Goal: Information Seeking & Learning: Learn about a topic

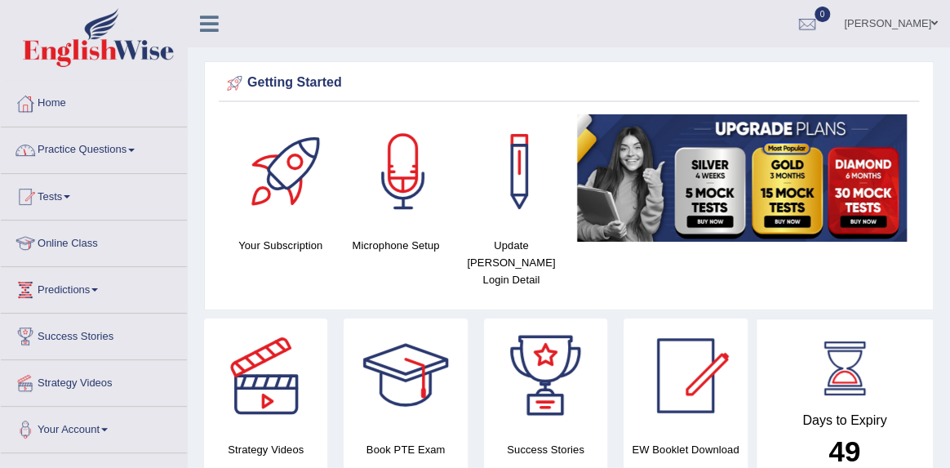
click at [101, 147] on link "Practice Questions" at bounding box center [94, 147] width 186 height 41
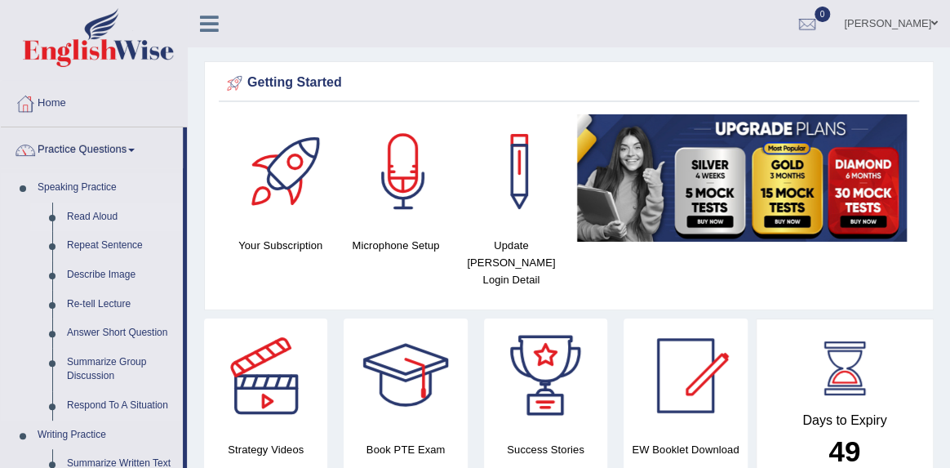
click at [105, 216] on link "Read Aloud" at bounding box center [121, 216] width 123 height 29
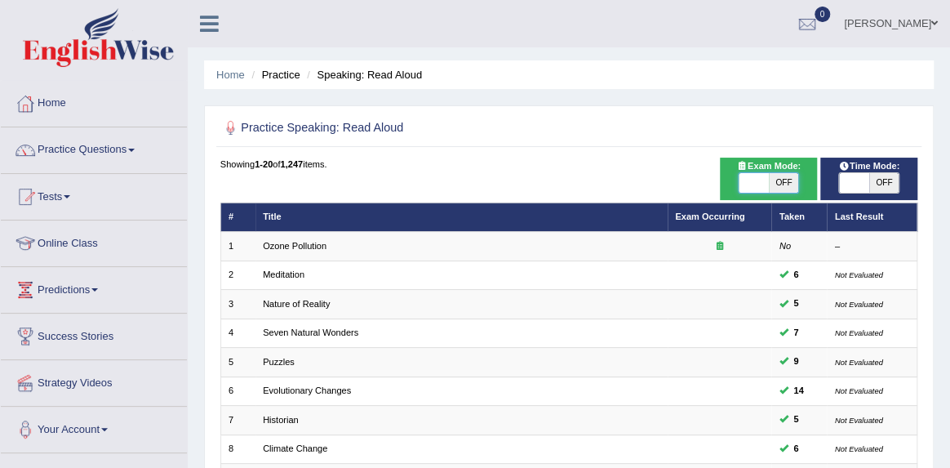
click at [753, 183] on span at bounding box center [753, 183] width 29 height 20
checkbox input "true"
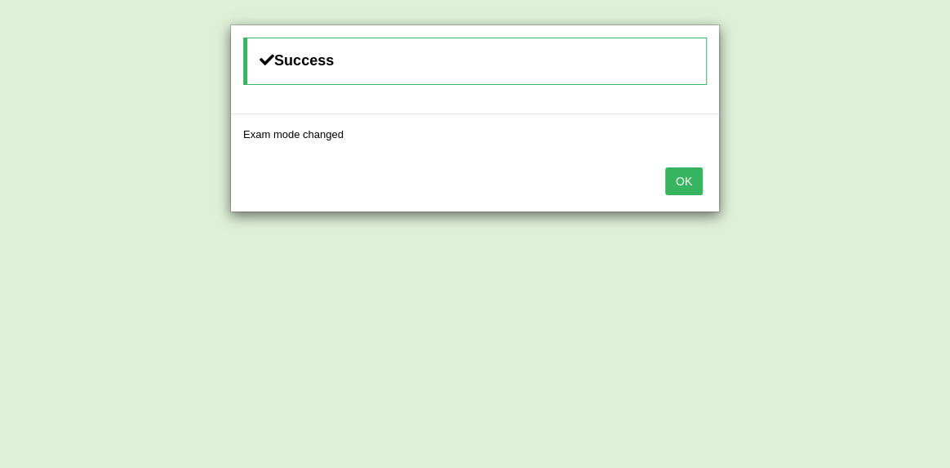
click at [682, 180] on button "OK" at bounding box center [684, 181] width 38 height 28
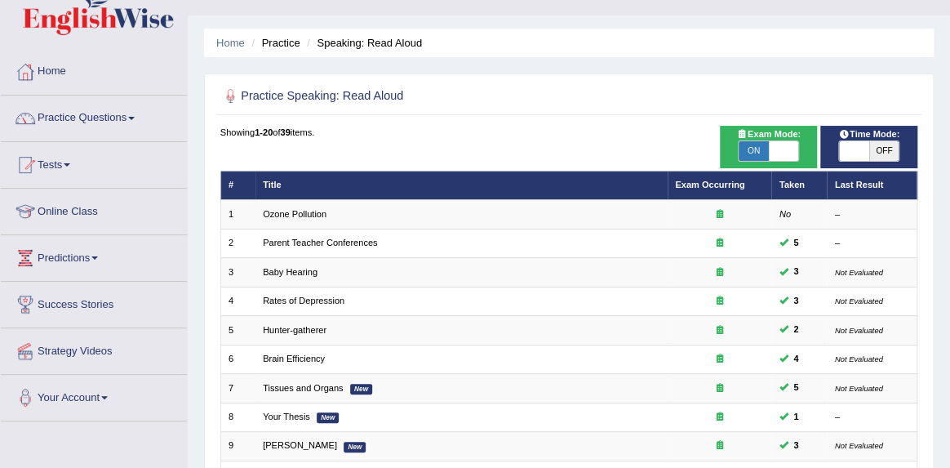
scroll to position [24, 0]
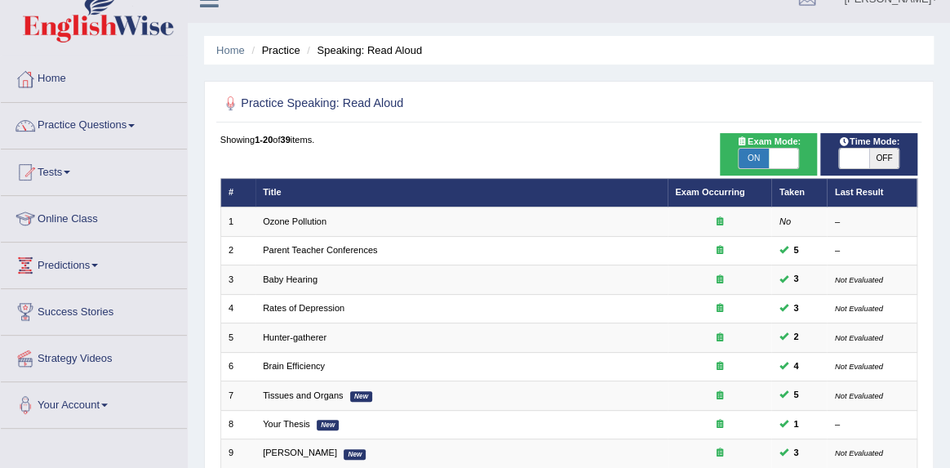
click at [755, 154] on span "ON" at bounding box center [753, 159] width 29 height 20
checkbox input "false"
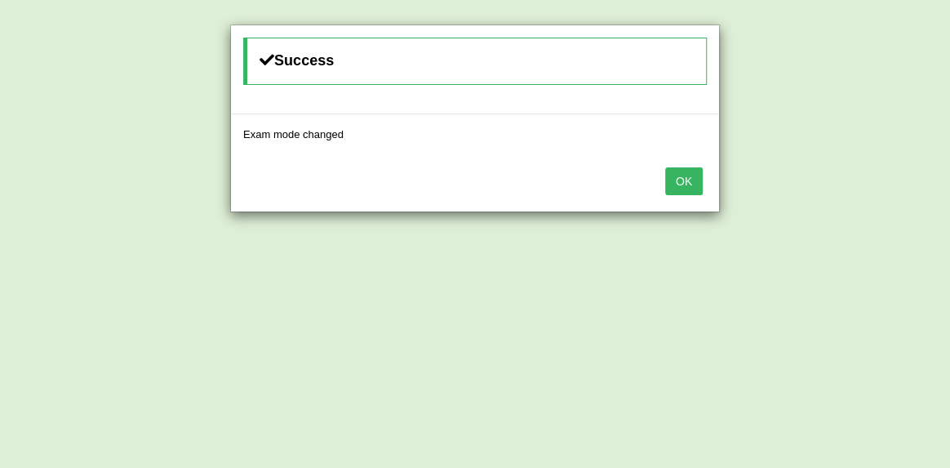
click at [680, 178] on button "OK" at bounding box center [684, 181] width 38 height 28
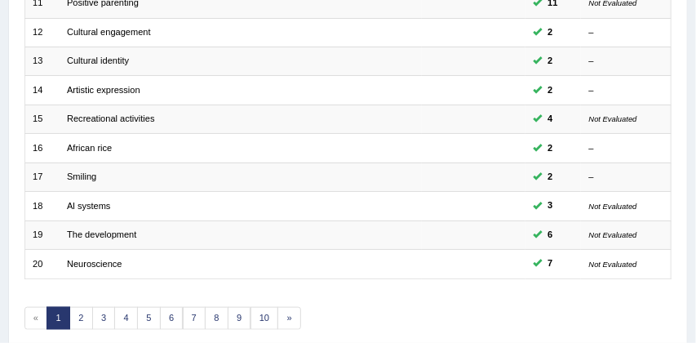
scroll to position [625, 0]
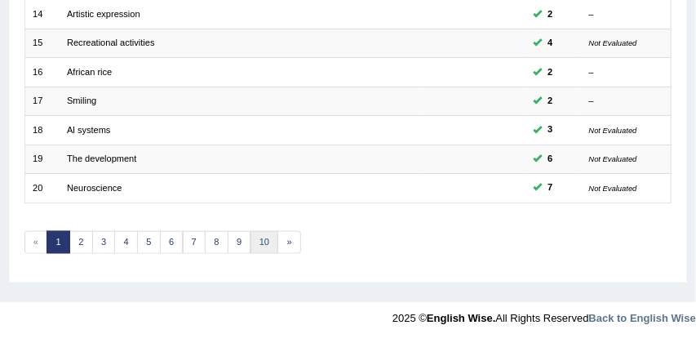
click at [263, 240] on link "10" at bounding box center [265, 242] width 29 height 23
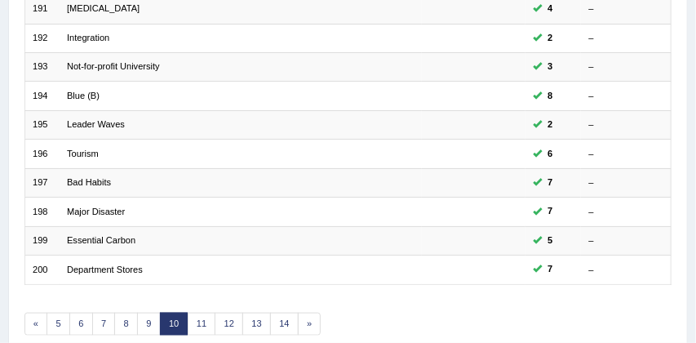
scroll to position [606, 0]
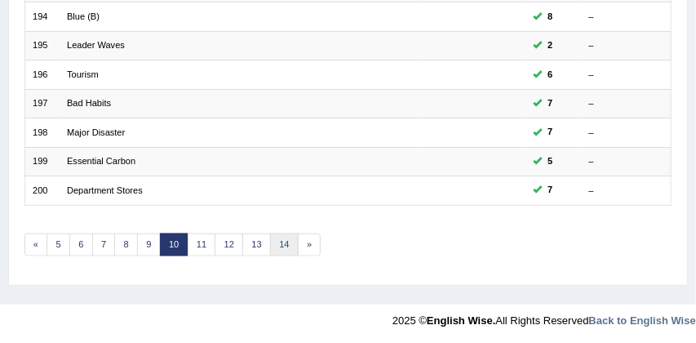
click at [283, 238] on link "14" at bounding box center [284, 244] width 29 height 23
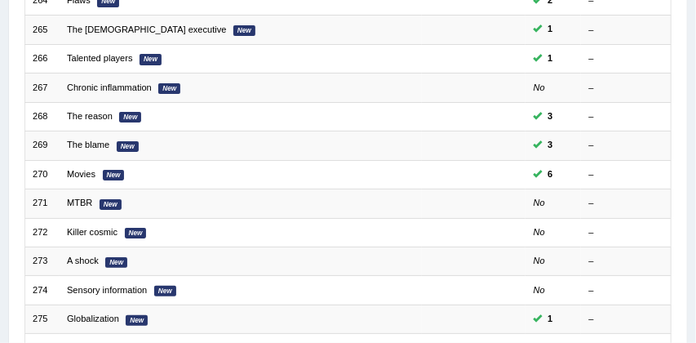
scroll to position [363, 0]
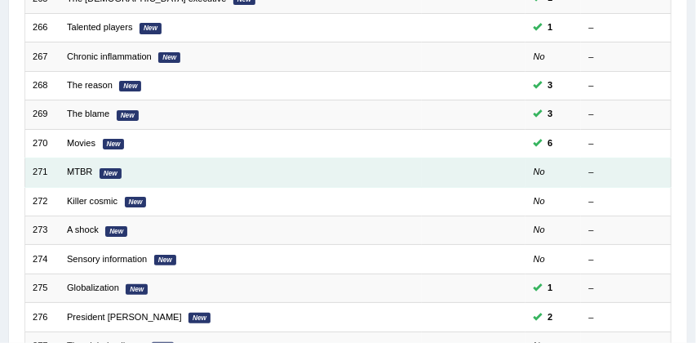
click at [92, 172] on td "MTBR New" at bounding box center [241, 172] width 362 height 29
click at [85, 172] on link "MTBR" at bounding box center [79, 172] width 25 height 10
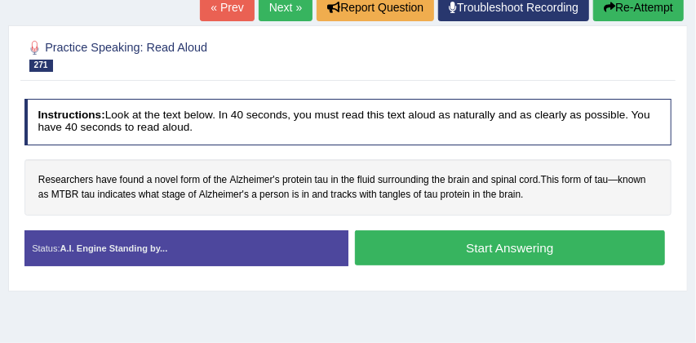
scroll to position [196, 0]
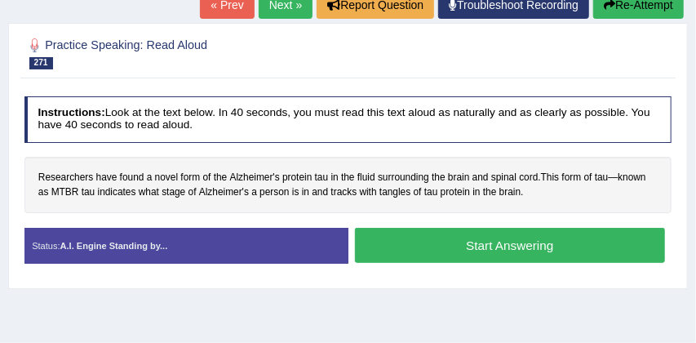
click at [545, 242] on button "Start Answering" at bounding box center [510, 245] width 310 height 35
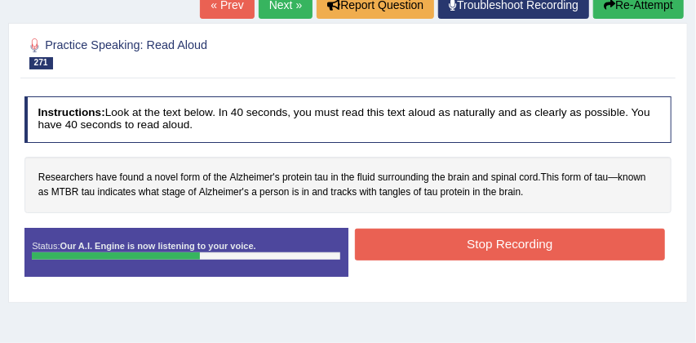
click at [512, 248] on button "Stop Recording" at bounding box center [510, 245] width 310 height 32
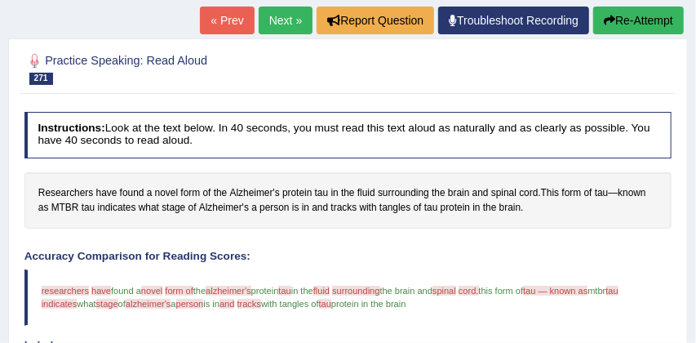
scroll to position [178, 0]
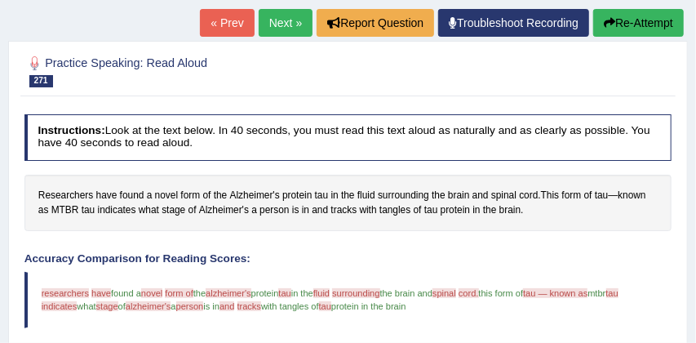
click at [647, 24] on button "Re-Attempt" at bounding box center [639, 23] width 91 height 28
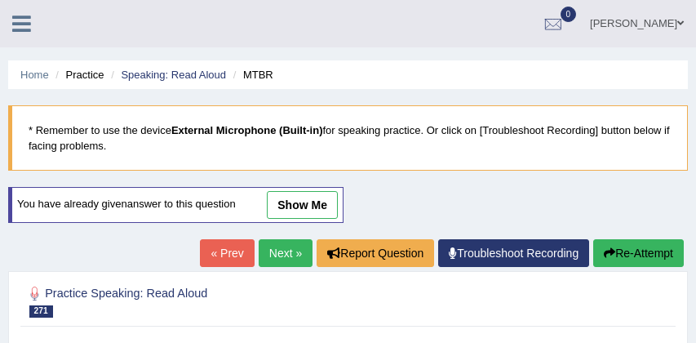
scroll to position [256, 0]
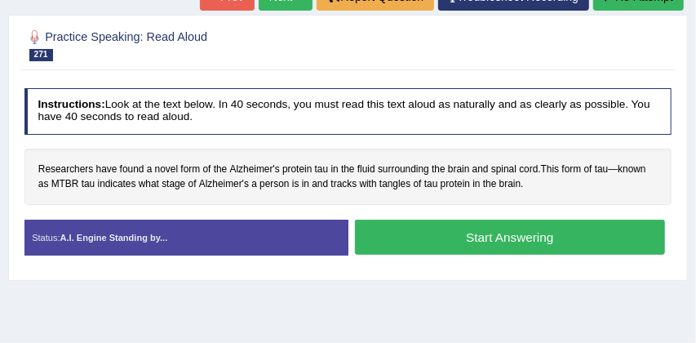
click at [460, 239] on button "Start Answering" at bounding box center [510, 237] width 310 height 35
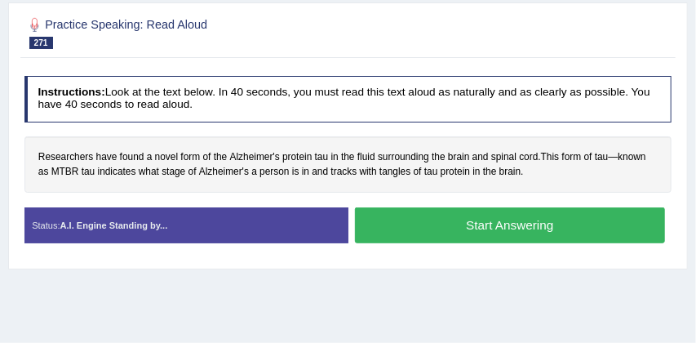
scroll to position [243, 0]
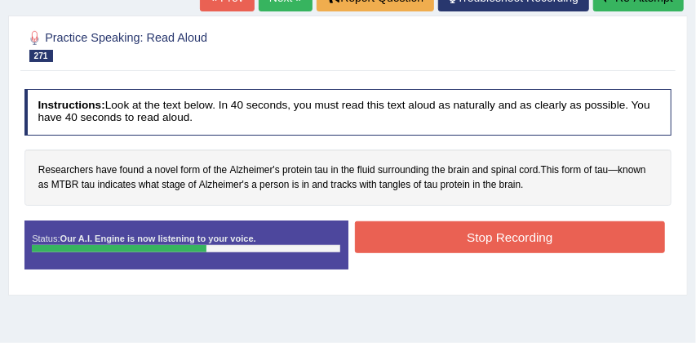
click at [442, 232] on button "Stop Recording" at bounding box center [510, 237] width 310 height 32
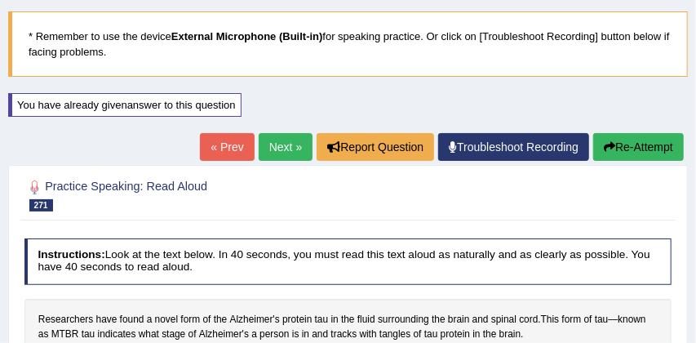
scroll to position [91, 0]
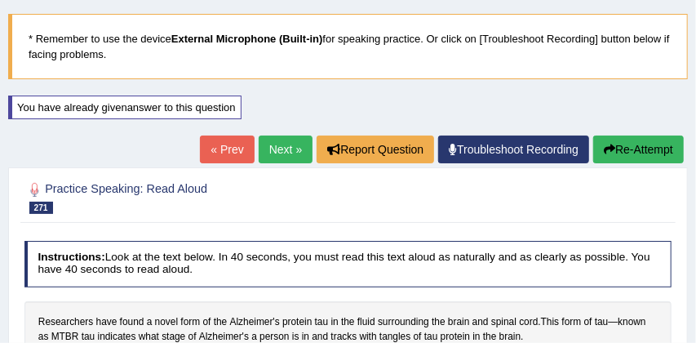
click at [271, 153] on link "Next »" at bounding box center [286, 150] width 54 height 28
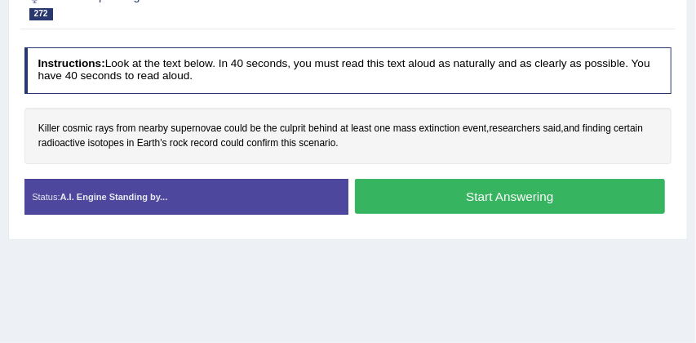
scroll to position [245, 0]
click at [480, 194] on button "Start Answering" at bounding box center [510, 196] width 310 height 35
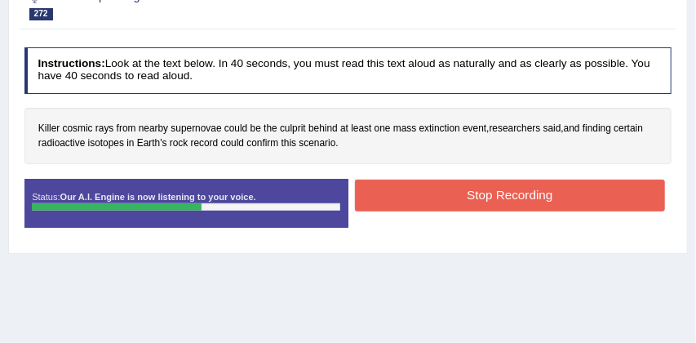
click at [509, 192] on button "Stop Recording" at bounding box center [510, 196] width 310 height 32
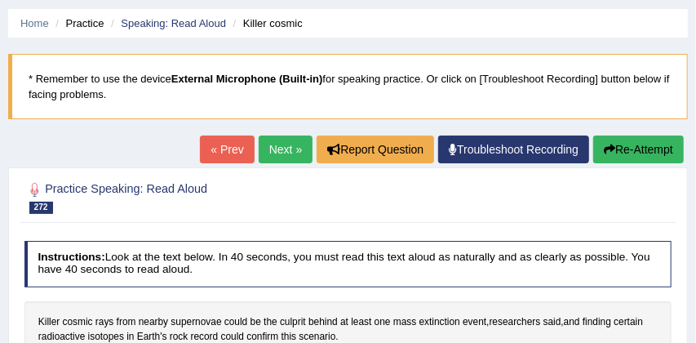
scroll to position [46, 0]
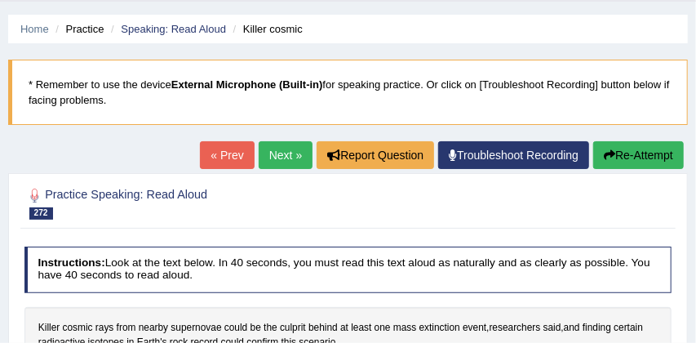
click at [275, 156] on link "Next »" at bounding box center [286, 155] width 54 height 28
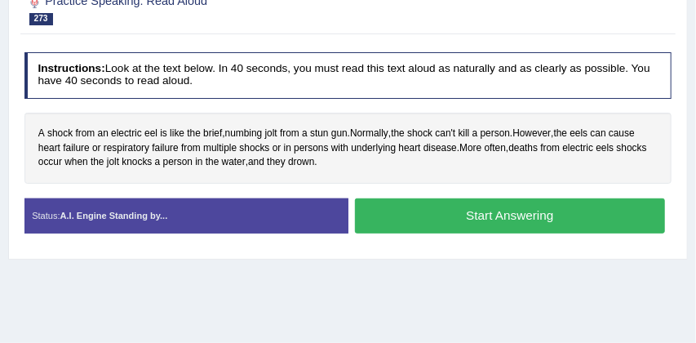
scroll to position [242, 0]
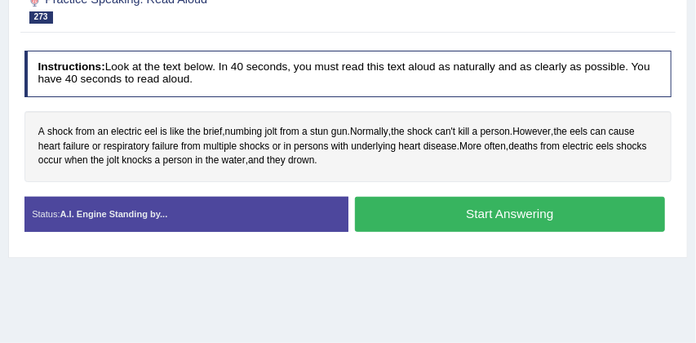
click at [478, 210] on button "Start Answering" at bounding box center [510, 214] width 310 height 35
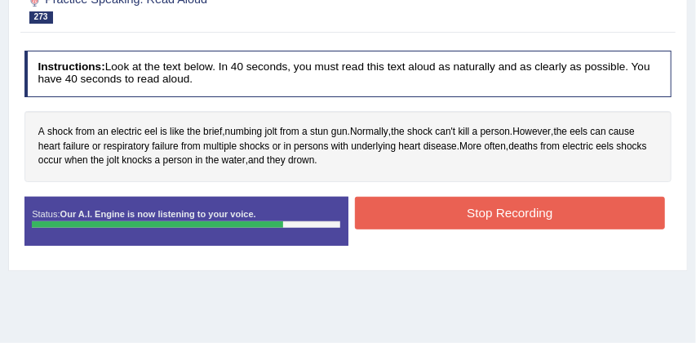
click at [515, 215] on button "Stop Recording" at bounding box center [510, 213] width 310 height 32
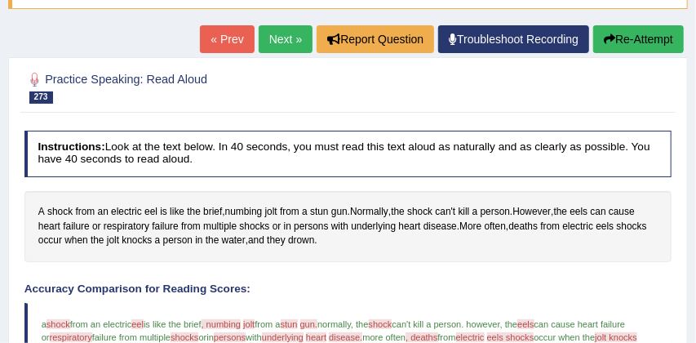
scroll to position [153, 0]
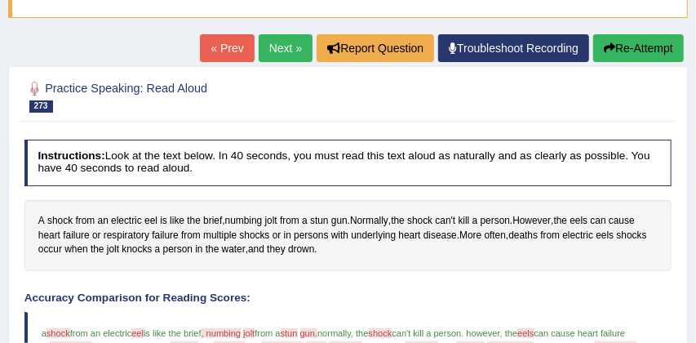
click at [269, 44] on link "Next »" at bounding box center [286, 48] width 54 height 28
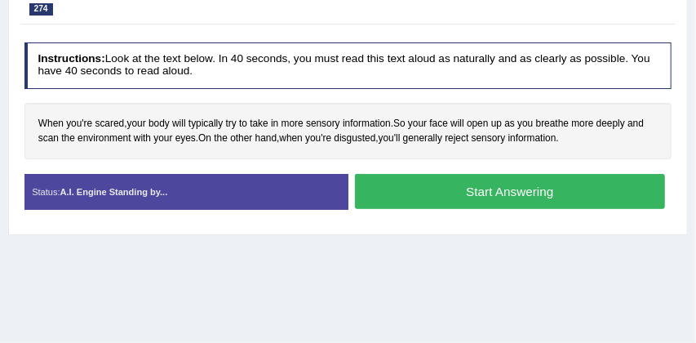
scroll to position [250, 0]
click at [555, 191] on button "Start Answering" at bounding box center [510, 191] width 310 height 35
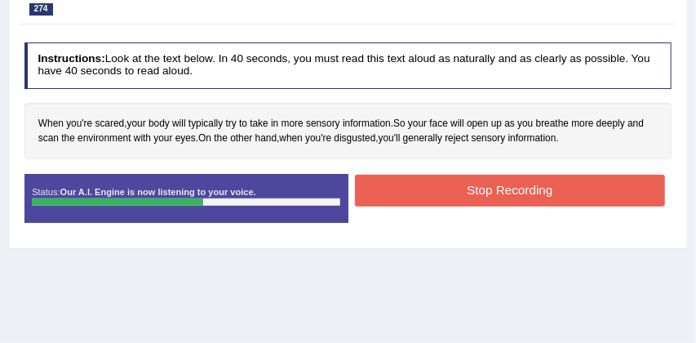
click at [524, 196] on button "Stop Recording" at bounding box center [510, 191] width 310 height 32
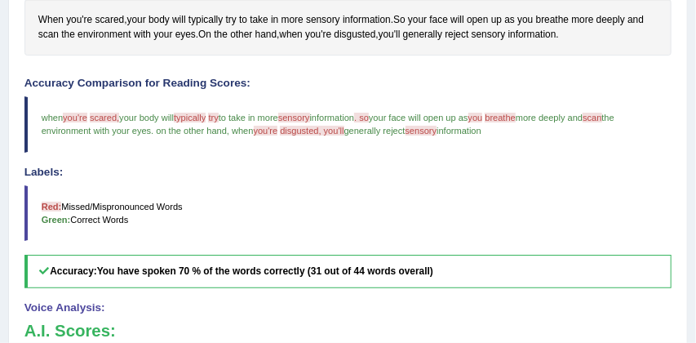
scroll to position [352, 0]
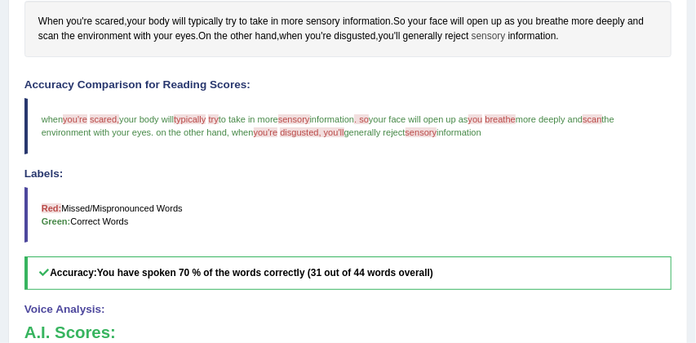
click at [500, 37] on span "sensory" at bounding box center [489, 36] width 34 height 15
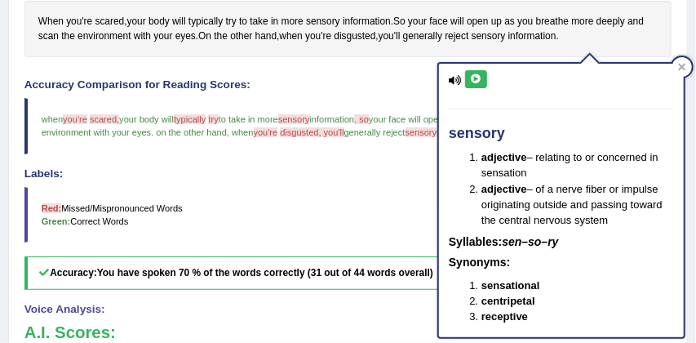
click at [616, 158] on li "adjective – relating to or concerned in sensation" at bounding box center [578, 164] width 193 height 31
click at [364, 222] on blockquote "Red: Missed/Mispronounced Words Green: Correct Words" at bounding box center [348, 215] width 648 height 56
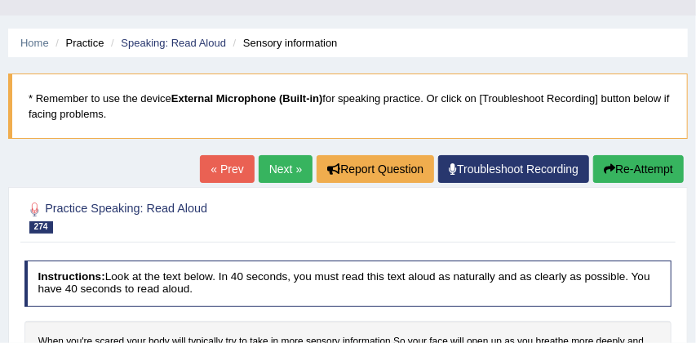
scroll to position [13, 0]
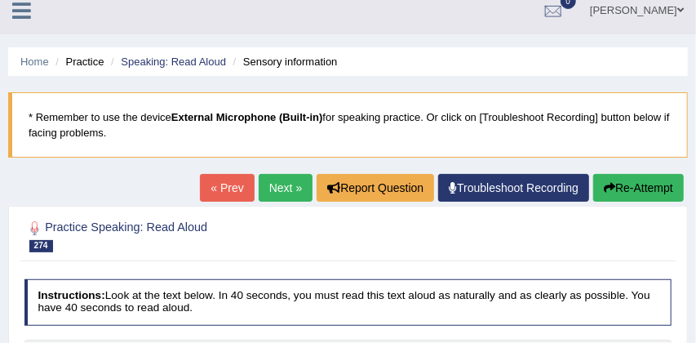
click at [629, 187] on button "Re-Attempt" at bounding box center [639, 188] width 91 height 28
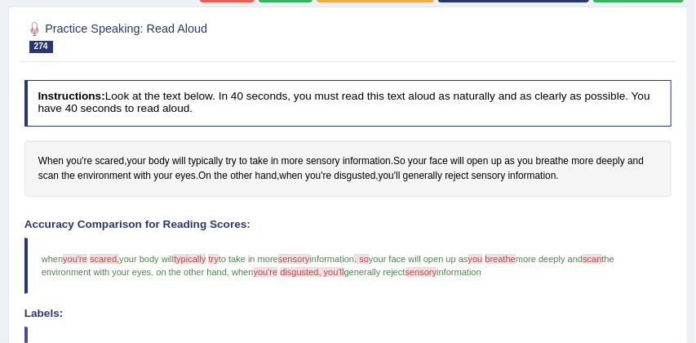
scroll to position [215, 0]
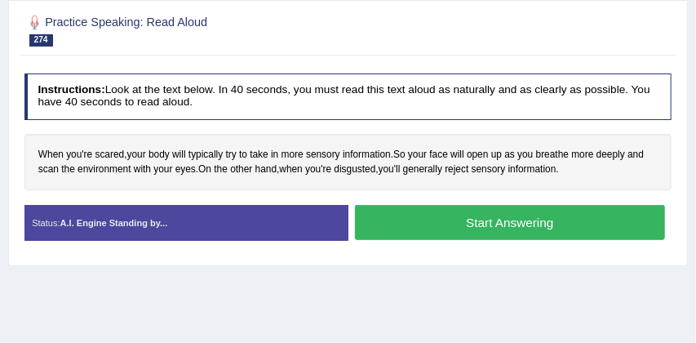
click at [506, 225] on button "Start Answering" at bounding box center [510, 222] width 310 height 35
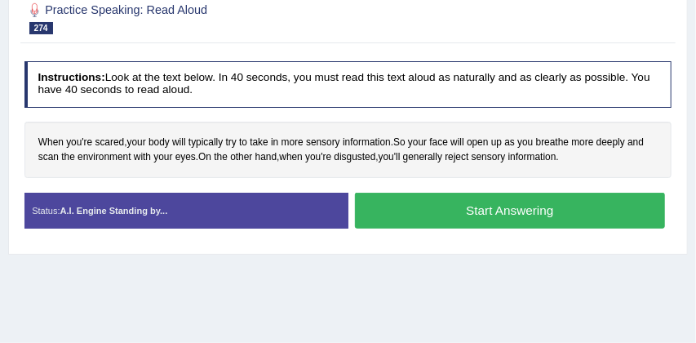
scroll to position [259, 0]
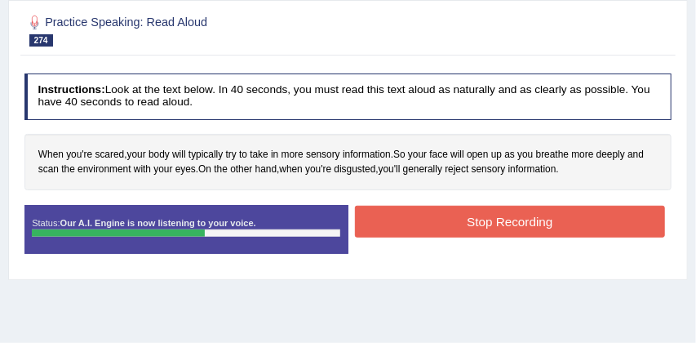
click at [469, 220] on button "Stop Recording" at bounding box center [510, 222] width 310 height 32
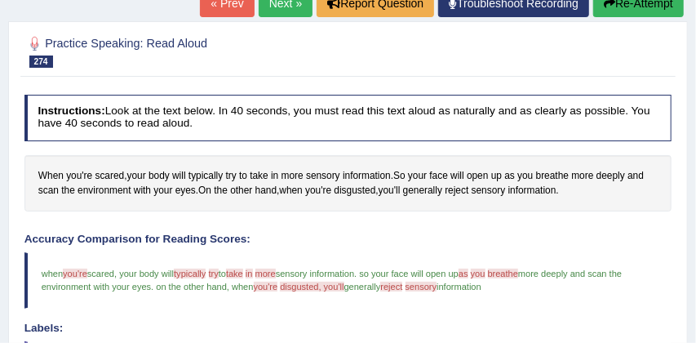
scroll to position [211, 0]
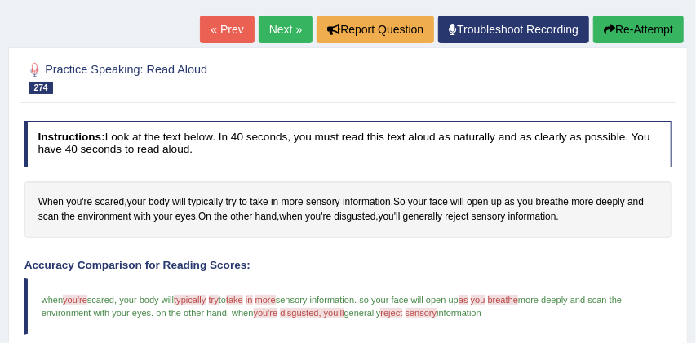
click at [637, 33] on button "Re-Attempt" at bounding box center [639, 30] width 91 height 28
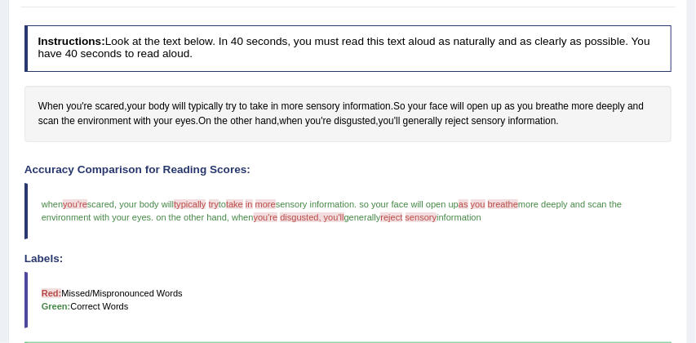
scroll to position [307, 0]
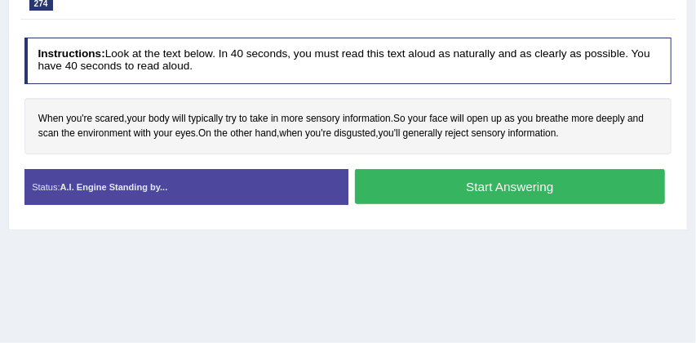
click at [518, 191] on button "Start Answering" at bounding box center [510, 186] width 310 height 35
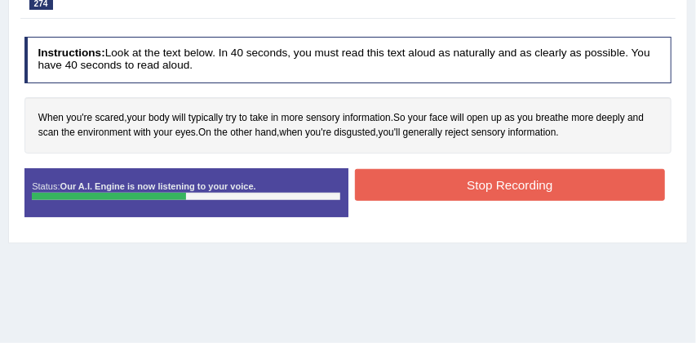
click at [522, 188] on button "Stop Recording" at bounding box center [510, 185] width 310 height 32
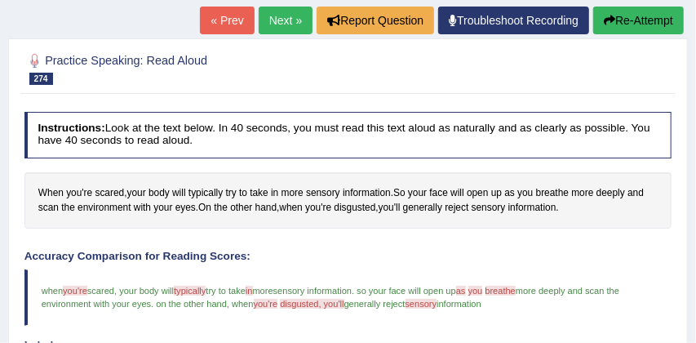
scroll to position [210, 0]
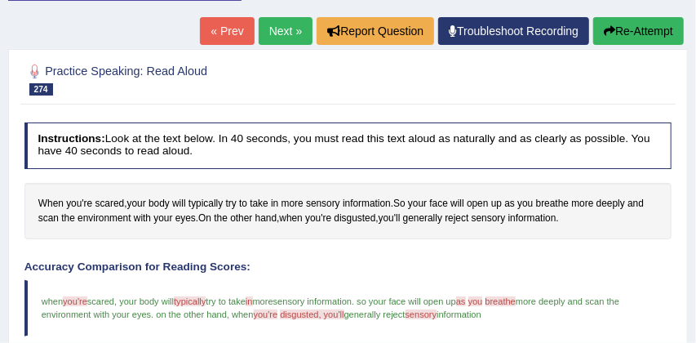
click at [276, 30] on link "Next »" at bounding box center [286, 31] width 54 height 28
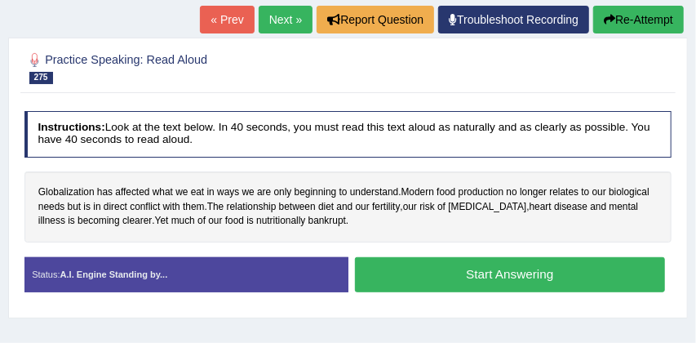
scroll to position [181, 0]
click at [144, 225] on span "clearer" at bounding box center [136, 221] width 29 height 15
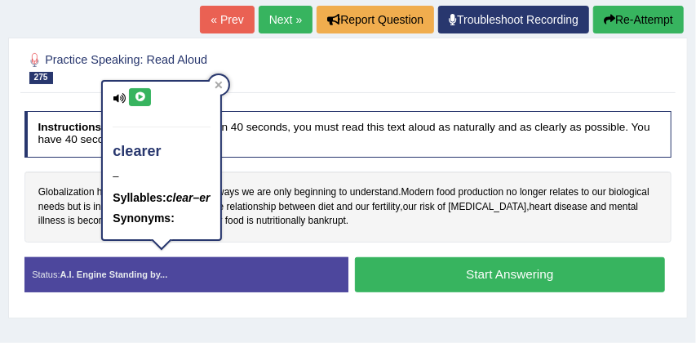
click at [309, 241] on div "Globalization has affected what we eat in ways we are only beginning to underst…" at bounding box center [348, 206] width 648 height 71
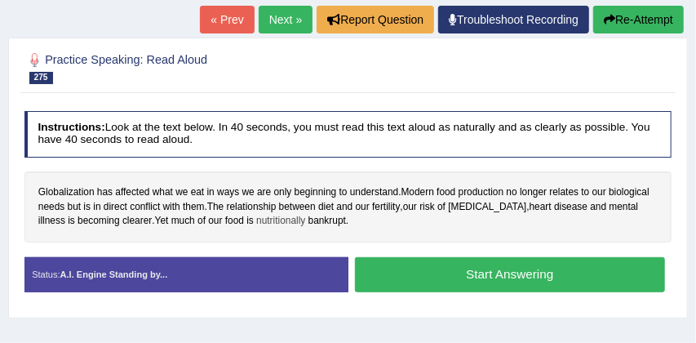
click at [288, 223] on span "nutritionally" at bounding box center [280, 221] width 49 height 15
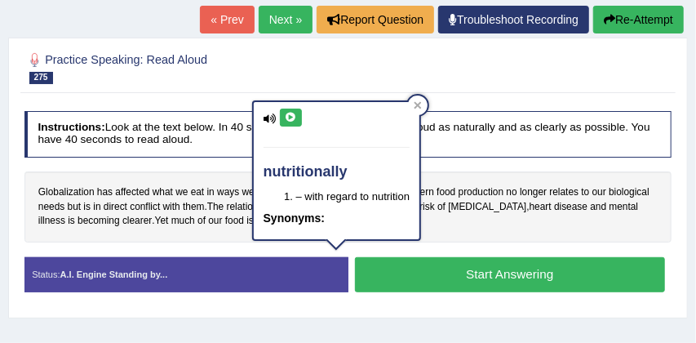
click at [443, 227] on div "Globalization has affected what we eat in ways we are only beginning to underst…" at bounding box center [348, 206] width 648 height 71
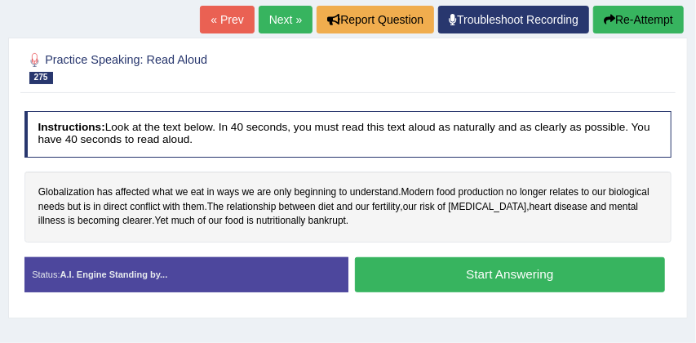
click at [407, 274] on button "Start Answering" at bounding box center [510, 274] width 310 height 35
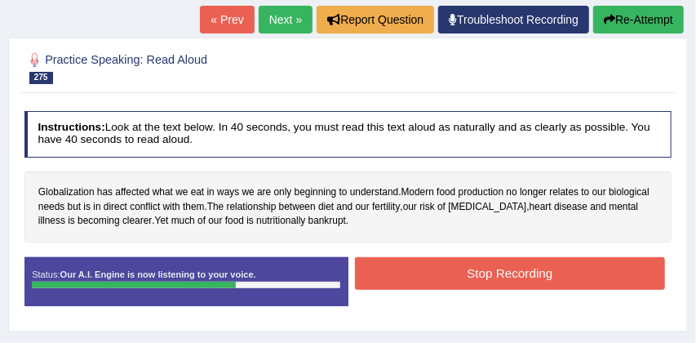
click at [461, 269] on button "Stop Recording" at bounding box center [510, 273] width 310 height 32
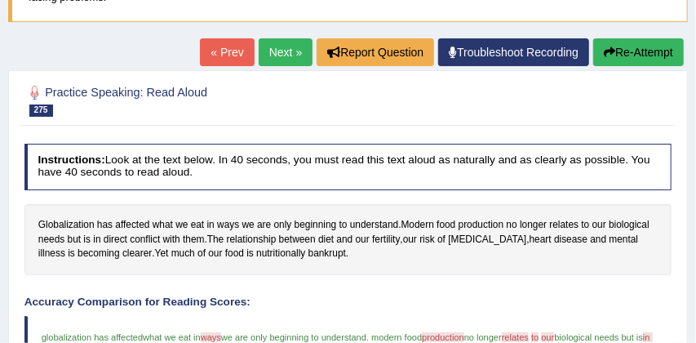
scroll to position [141, 0]
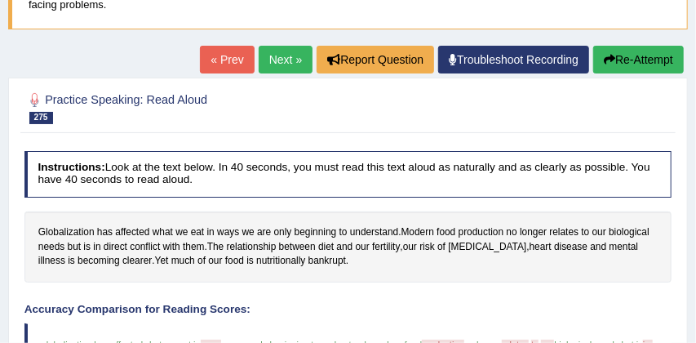
click at [654, 56] on button "Re-Attempt" at bounding box center [639, 60] width 91 height 28
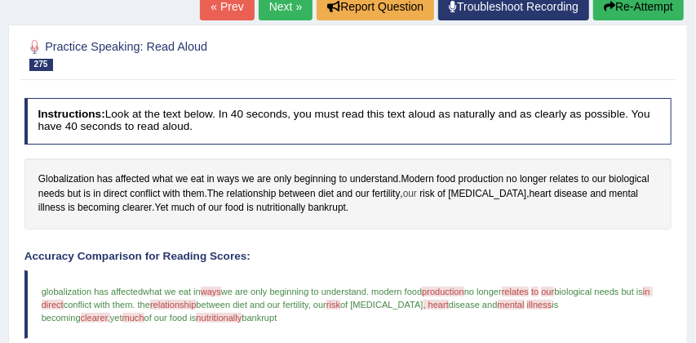
scroll to position [196, 0]
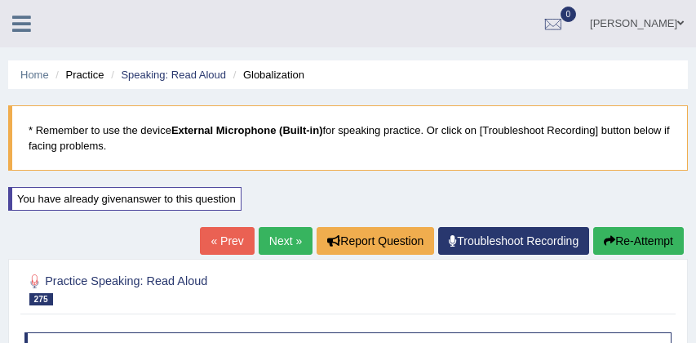
scroll to position [254, 0]
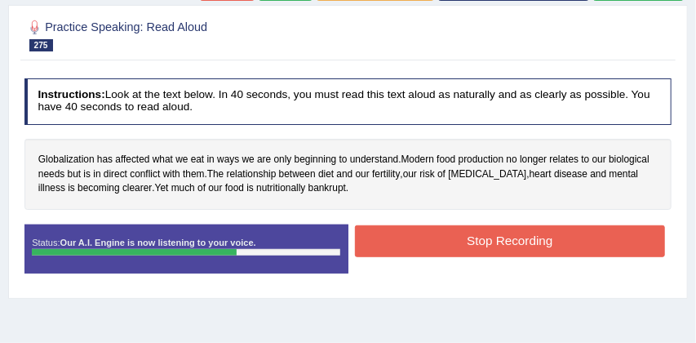
click at [500, 238] on button "Stop Recording" at bounding box center [510, 241] width 310 height 32
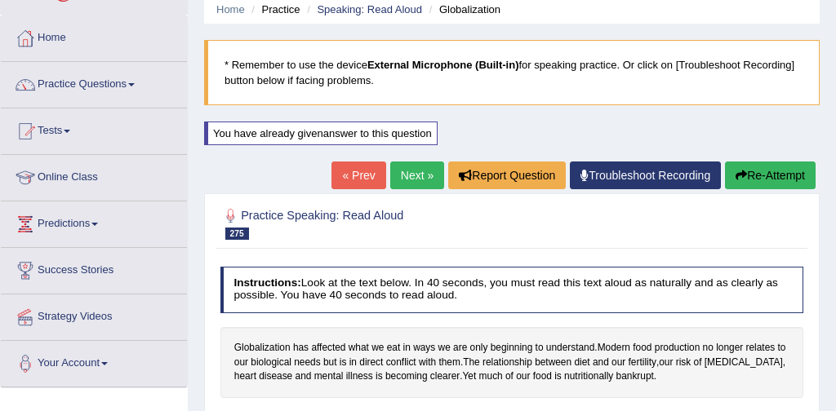
scroll to position [63, 0]
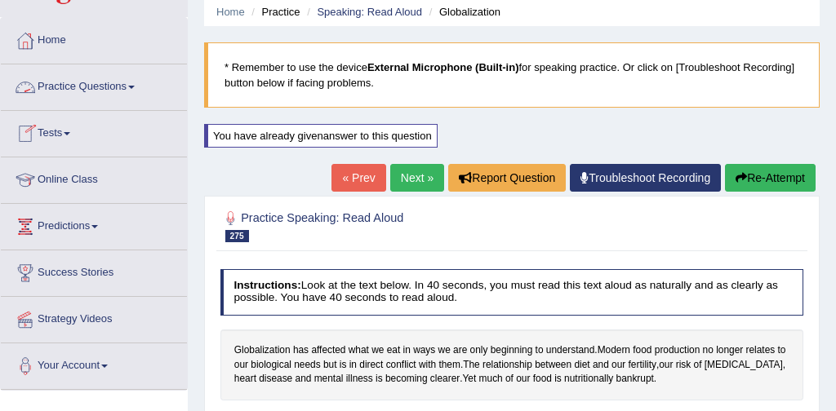
click at [101, 84] on link "Practice Questions" at bounding box center [94, 84] width 186 height 41
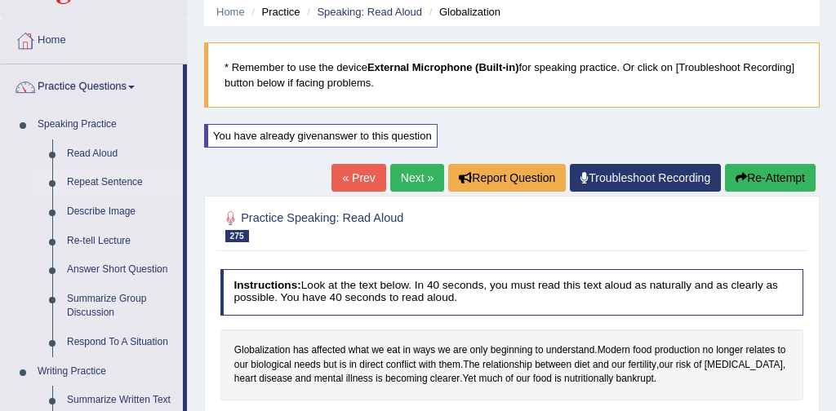
click at [131, 183] on link "Repeat Sentence" at bounding box center [121, 182] width 123 height 29
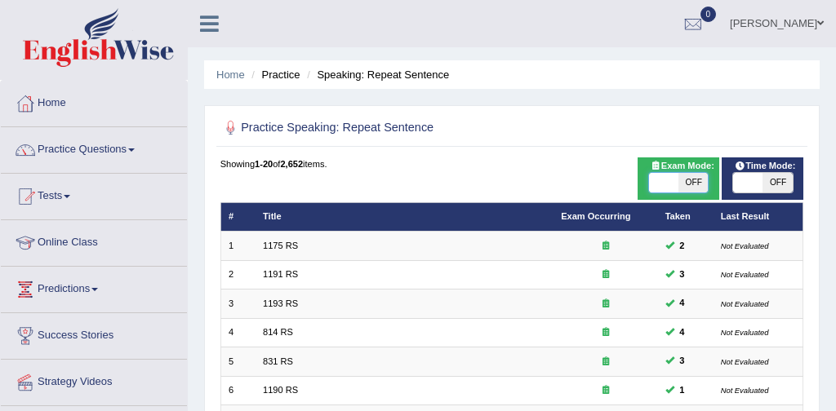
click at [665, 183] on span at bounding box center [663, 183] width 29 height 20
click at [665, 183] on span "ON" at bounding box center [663, 183] width 29 height 20
checkbox input "false"
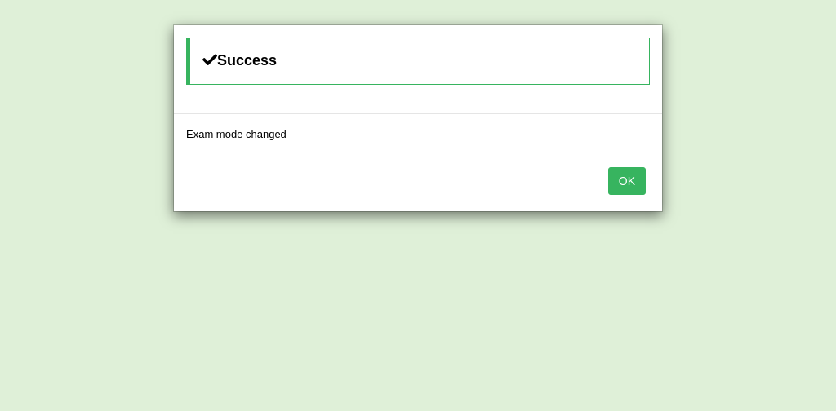
click at [625, 182] on button "OK" at bounding box center [627, 181] width 38 height 28
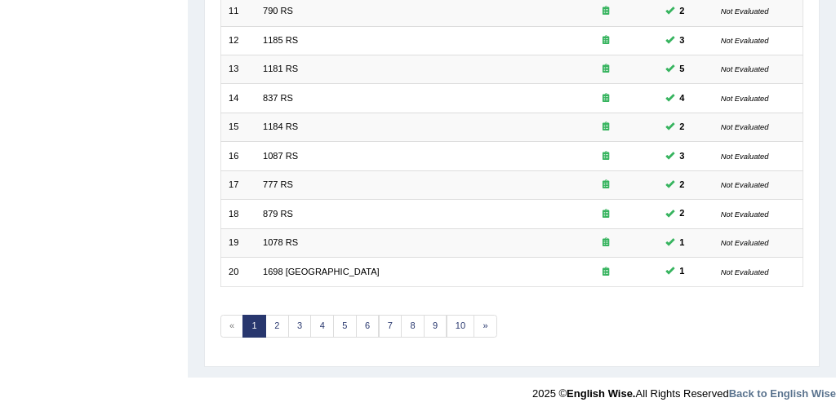
scroll to position [529, 0]
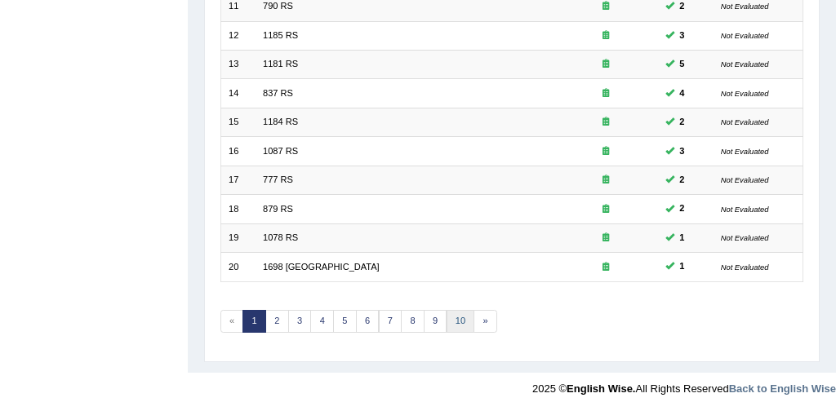
click at [456, 319] on link "10" at bounding box center [461, 321] width 29 height 23
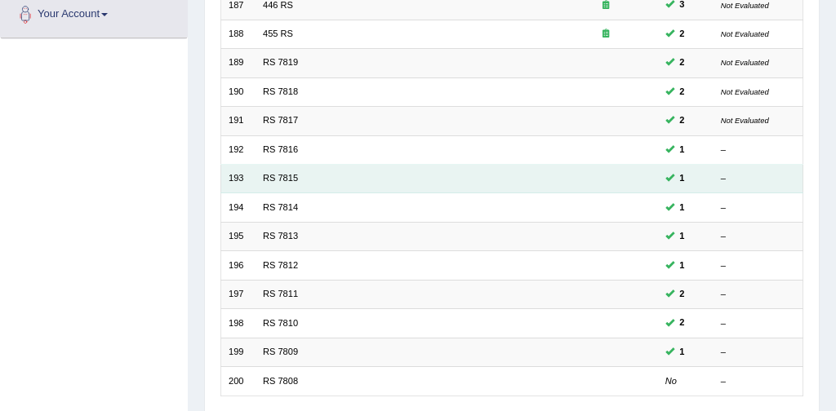
scroll to position [529, 0]
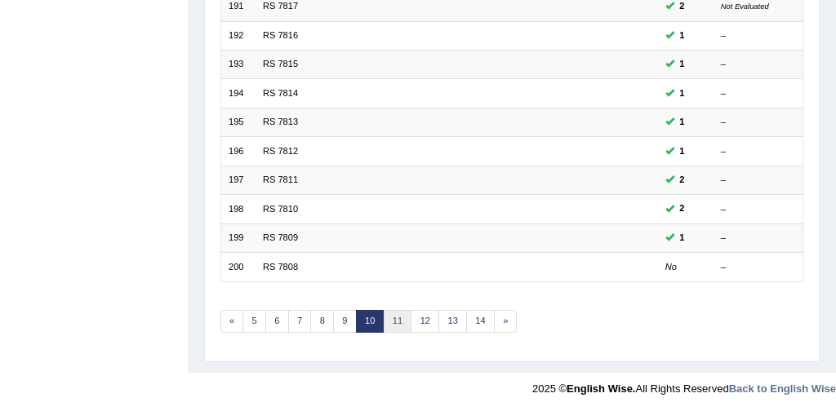
click at [394, 317] on link "11" at bounding box center [398, 321] width 29 height 23
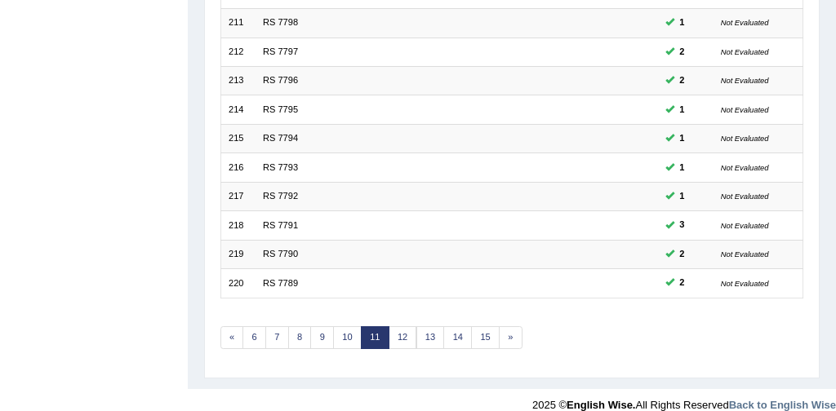
scroll to position [521, 0]
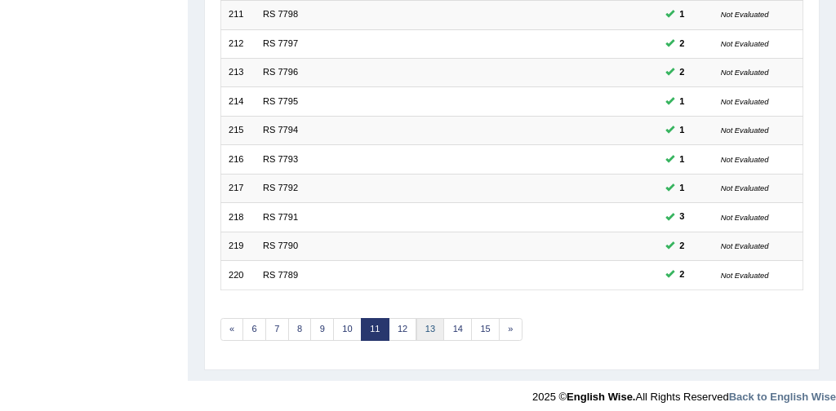
click at [427, 320] on link "13" at bounding box center [430, 329] width 29 height 23
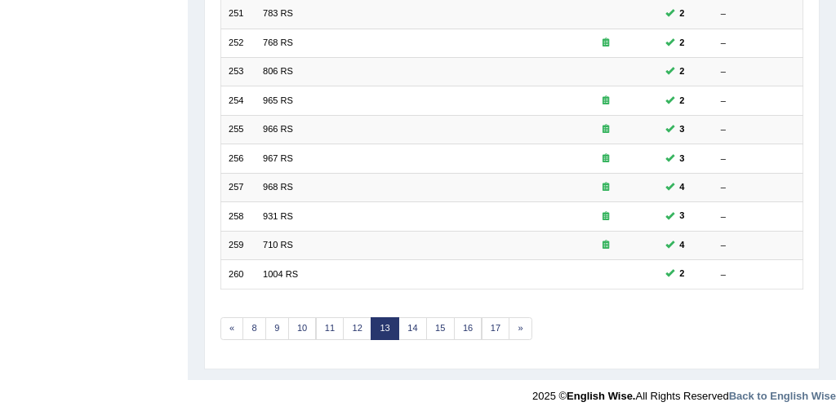
scroll to position [529, 0]
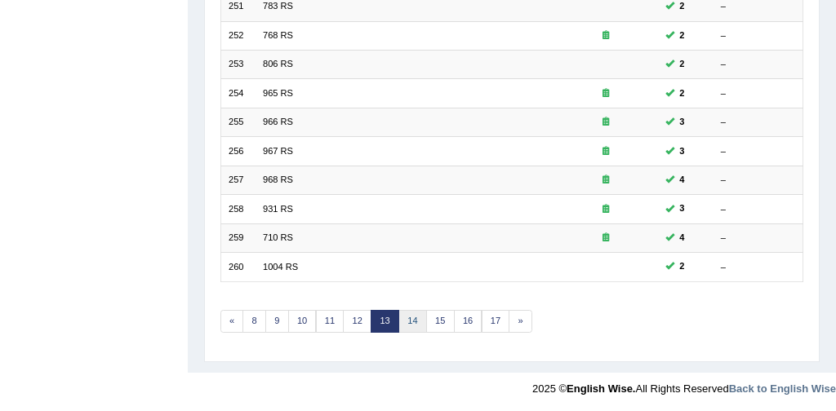
click at [413, 316] on link "14" at bounding box center [412, 321] width 29 height 23
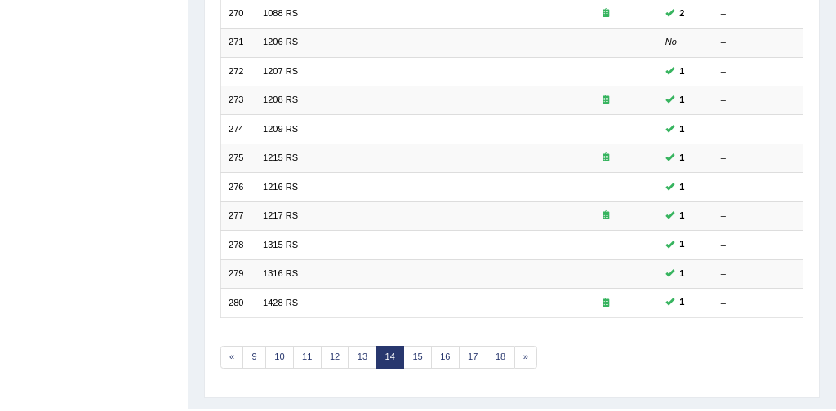
scroll to position [494, 0]
click at [416, 349] on link "15" at bounding box center [417, 356] width 29 height 23
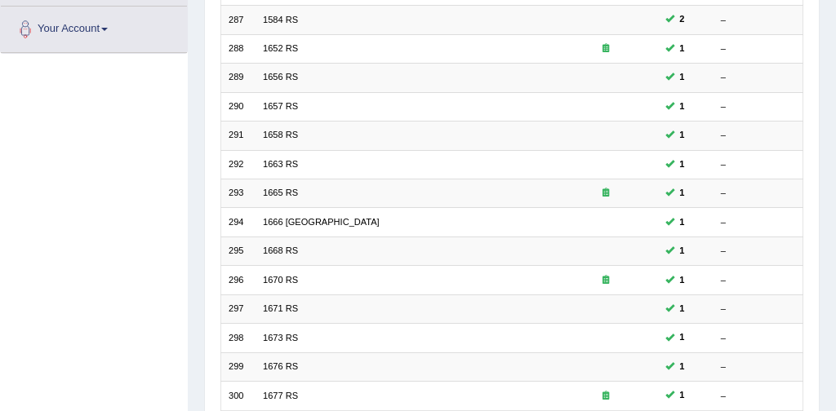
scroll to position [529, 0]
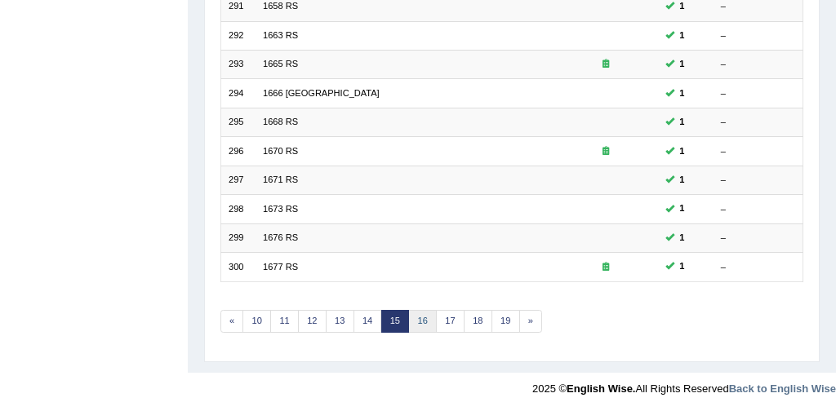
click at [418, 320] on link "16" at bounding box center [422, 321] width 29 height 23
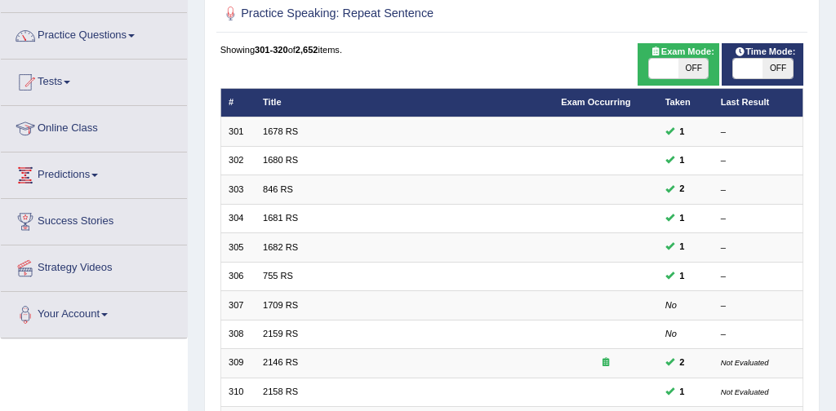
scroll to position [112, 0]
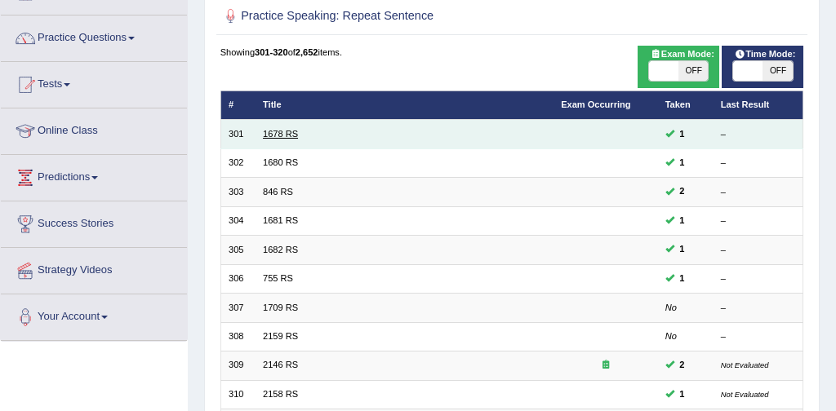
click at [291, 137] on link "1678 RS" at bounding box center [280, 134] width 35 height 10
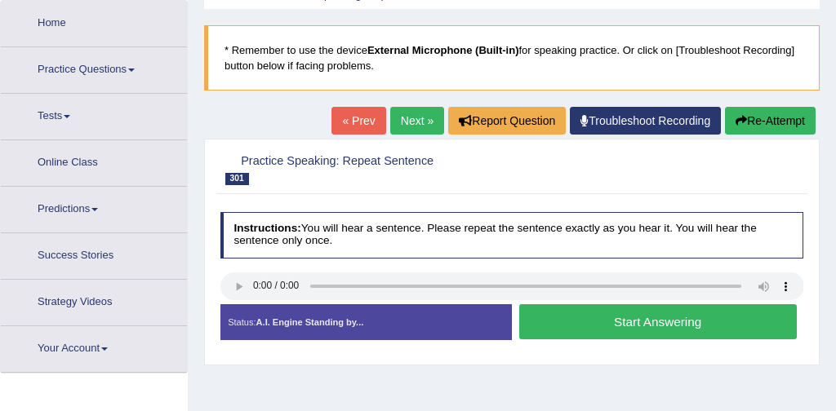
scroll to position [80, 0]
click at [643, 323] on button "Start Answering" at bounding box center [658, 322] width 278 height 35
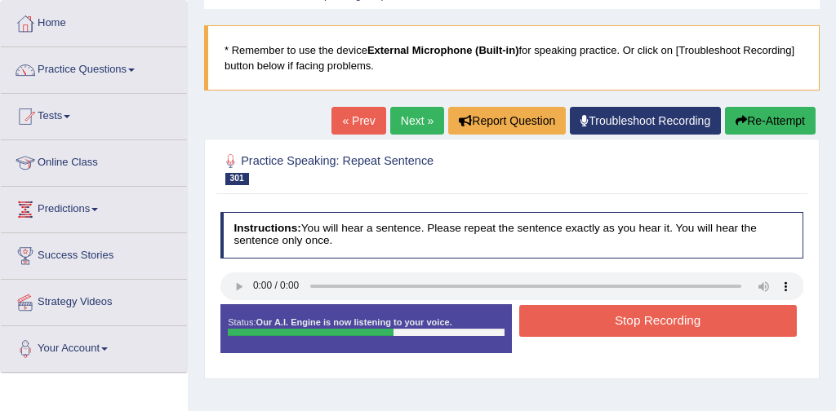
click at [632, 322] on button "Stop Recording" at bounding box center [658, 321] width 278 height 32
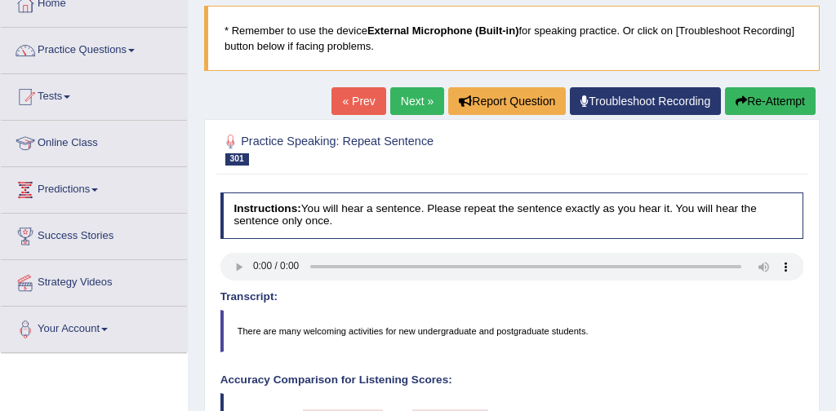
scroll to position [70, 0]
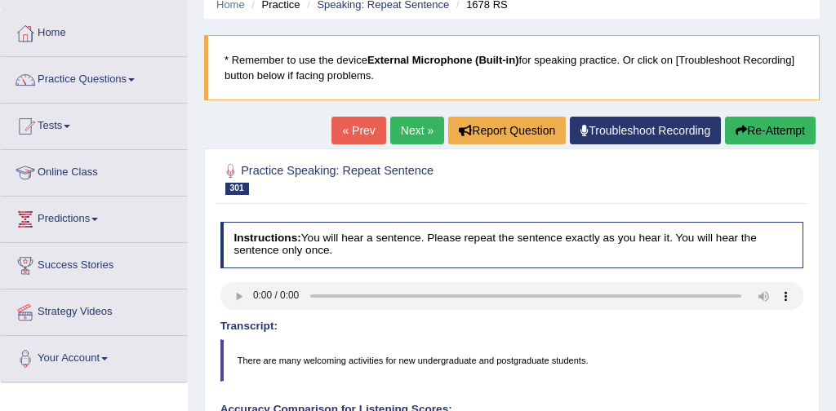
click at [409, 130] on link "Next »" at bounding box center [417, 131] width 54 height 28
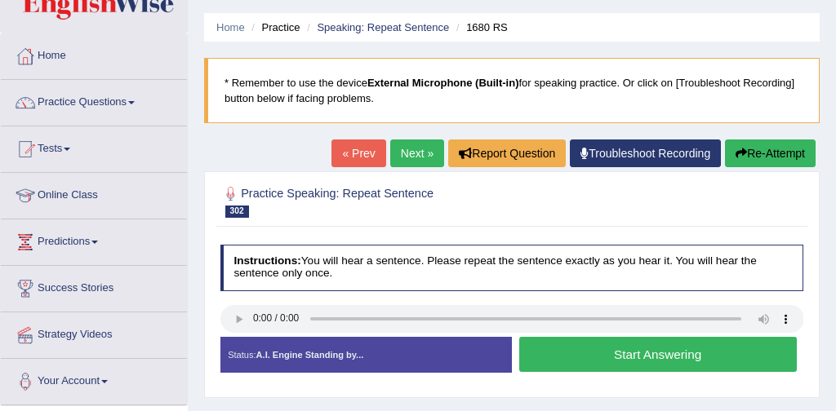
scroll to position [60, 0]
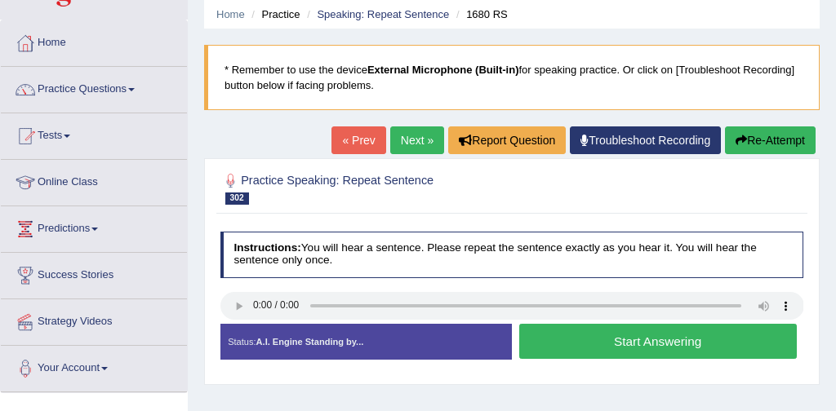
click at [668, 336] on button "Start Answering" at bounding box center [658, 341] width 278 height 35
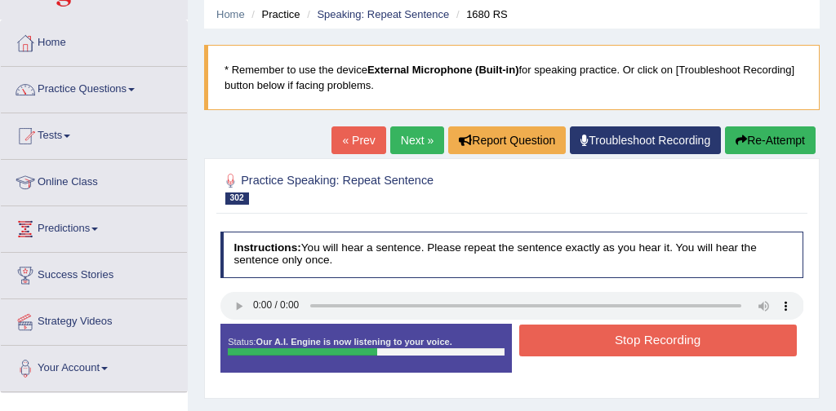
click at [657, 340] on button "Stop Recording" at bounding box center [658, 341] width 278 height 32
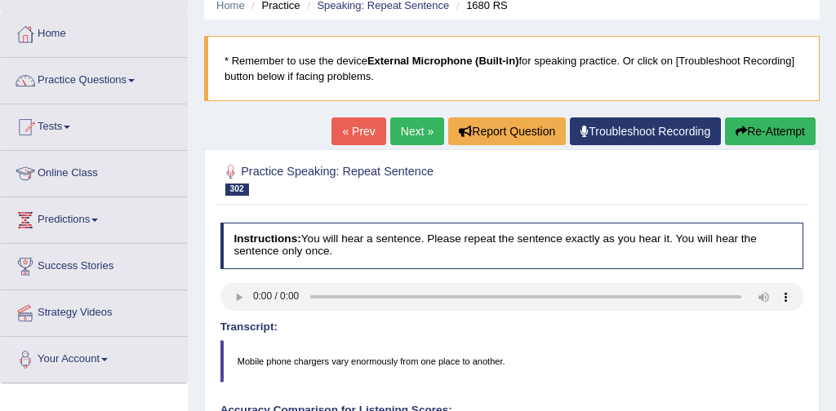
scroll to position [60, 0]
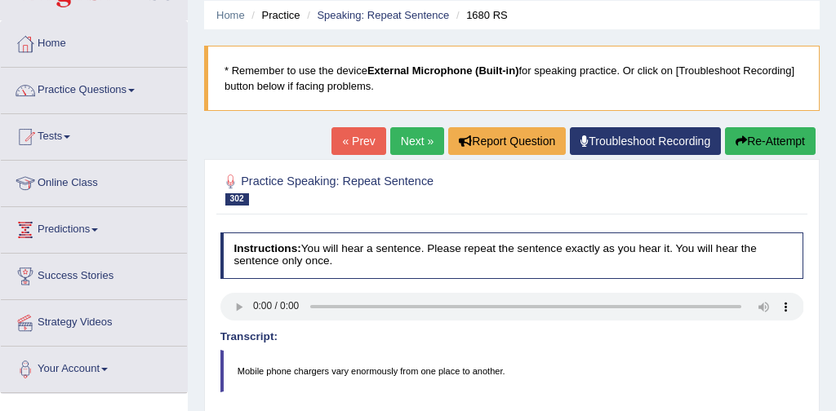
click at [406, 140] on link "Next »" at bounding box center [417, 141] width 54 height 28
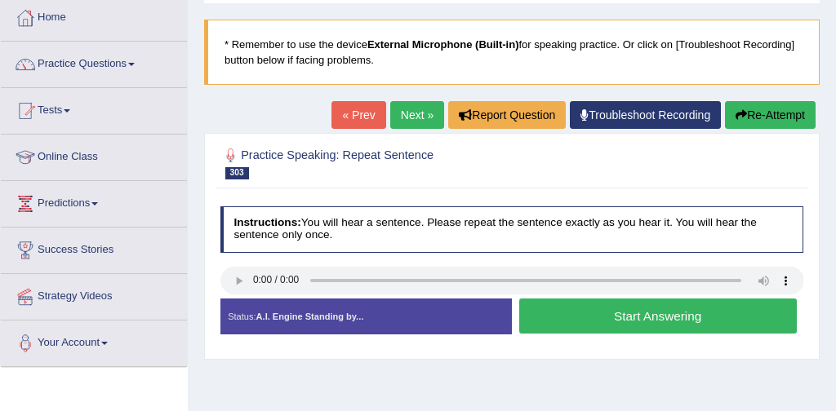
scroll to position [87, 0]
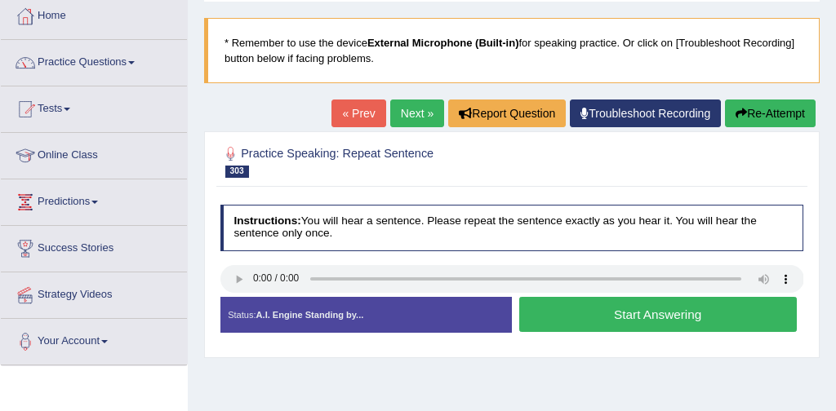
click at [658, 311] on button "Start Answering" at bounding box center [658, 314] width 278 height 35
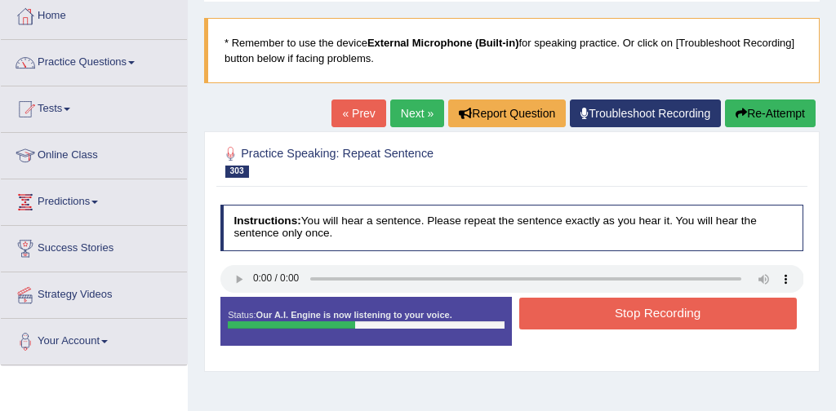
click at [667, 310] on button "Stop Recording" at bounding box center [658, 314] width 278 height 32
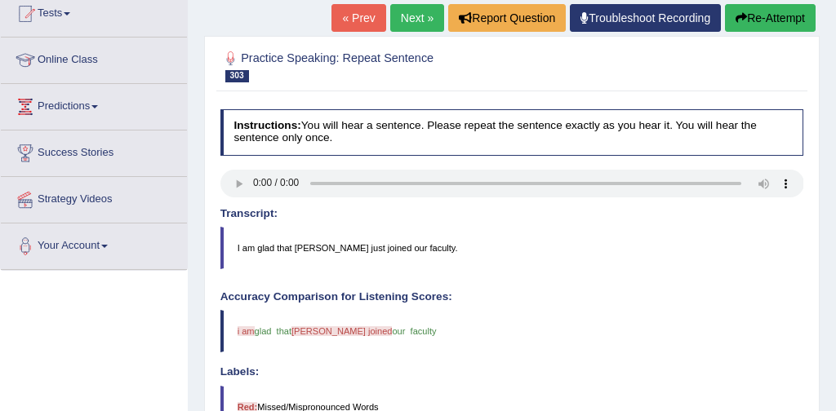
scroll to position [181, 0]
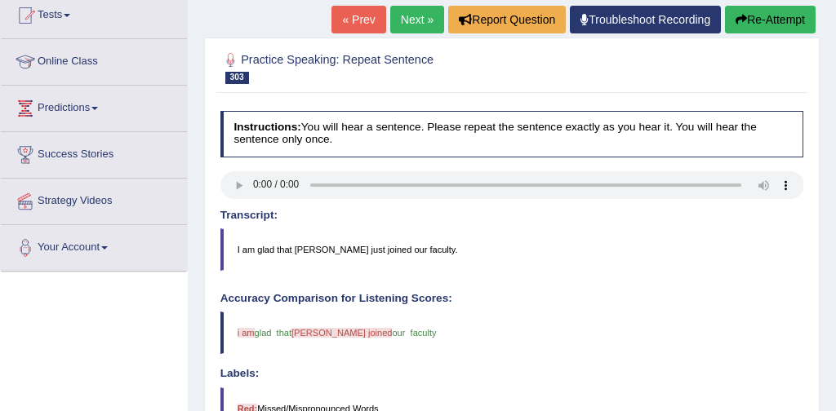
click at [773, 16] on button "Re-Attempt" at bounding box center [770, 20] width 91 height 28
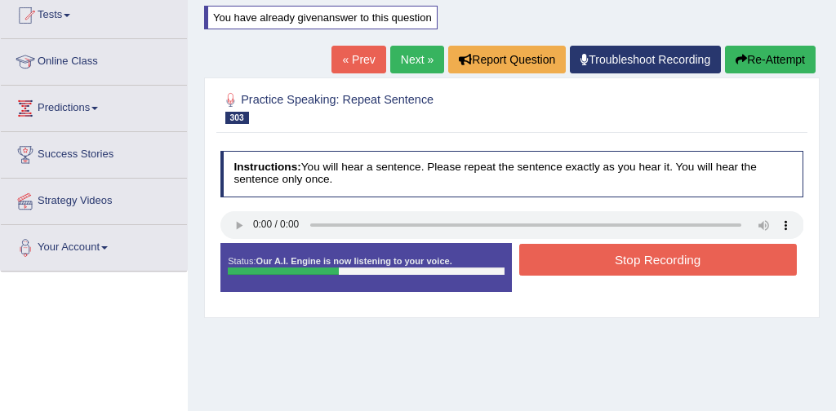
click at [655, 265] on button "Stop Recording" at bounding box center [658, 260] width 278 height 32
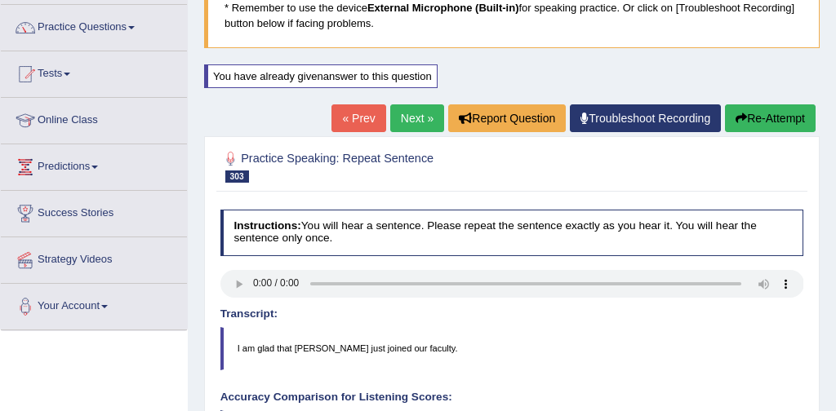
scroll to position [120, 0]
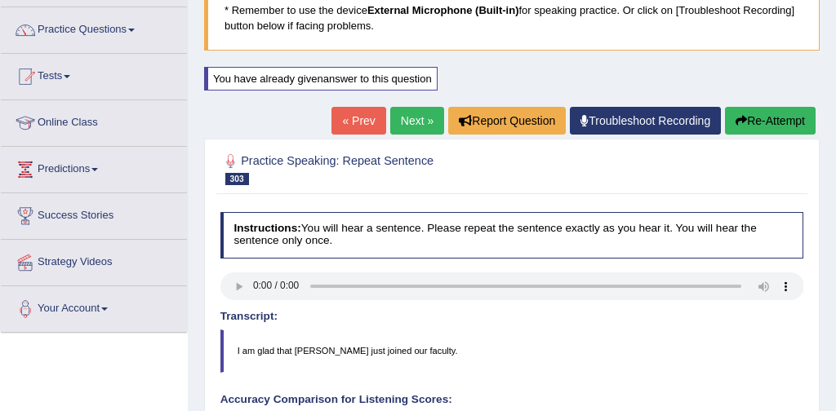
click at [406, 121] on link "Next »" at bounding box center [417, 121] width 54 height 28
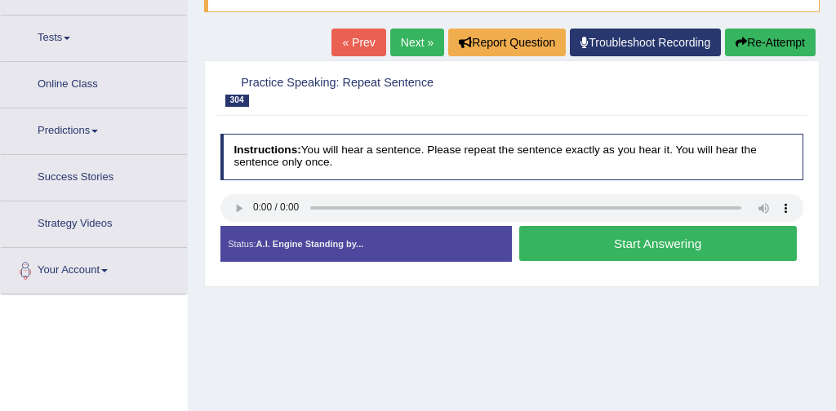
scroll to position [158, 0]
click at [629, 242] on button "Start Answering" at bounding box center [658, 243] width 278 height 35
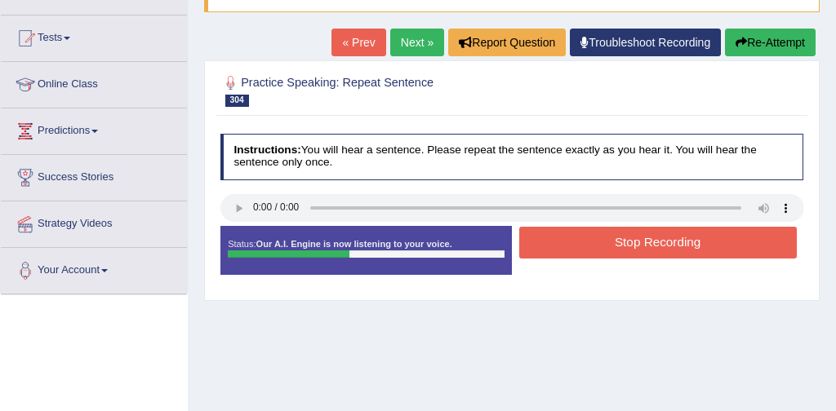
click at [652, 238] on button "Stop Recording" at bounding box center [658, 243] width 278 height 32
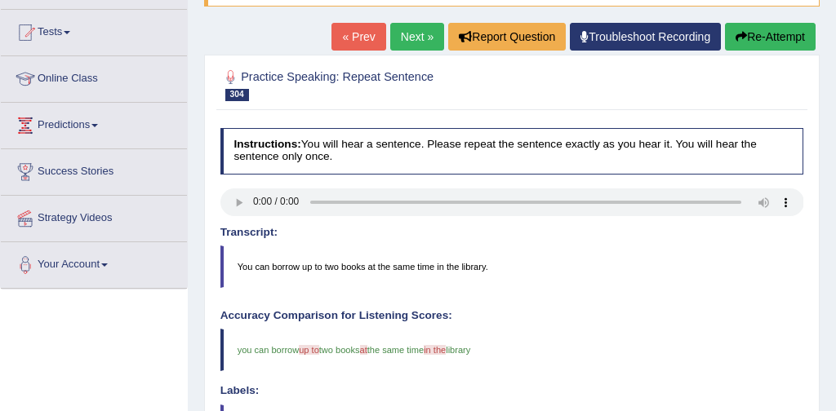
scroll to position [157, 0]
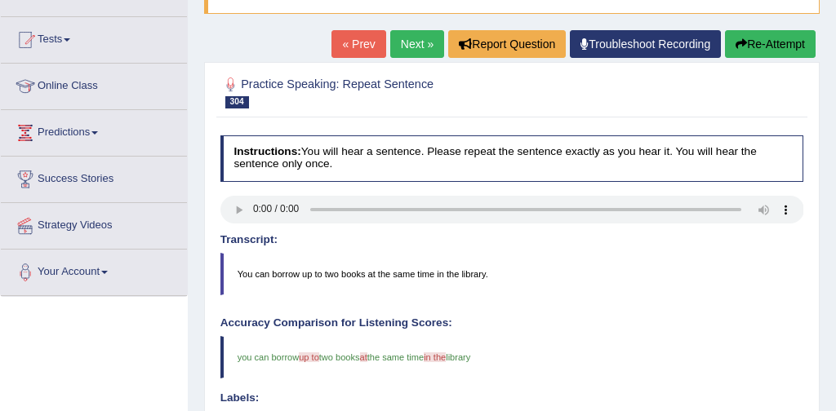
click at [405, 38] on link "Next »" at bounding box center [417, 44] width 54 height 28
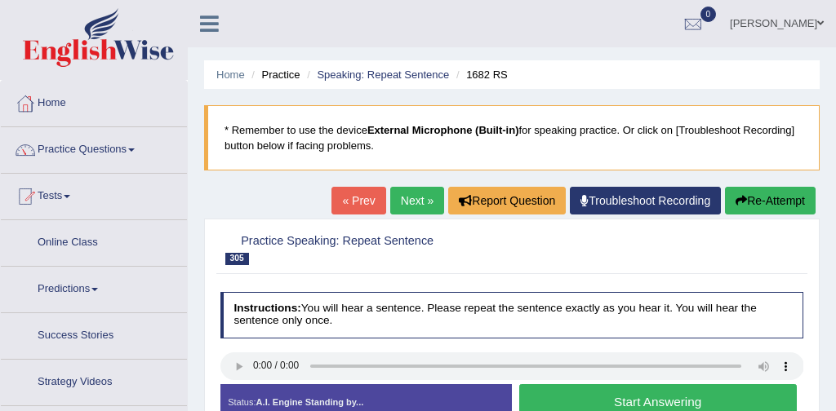
scroll to position [49, 0]
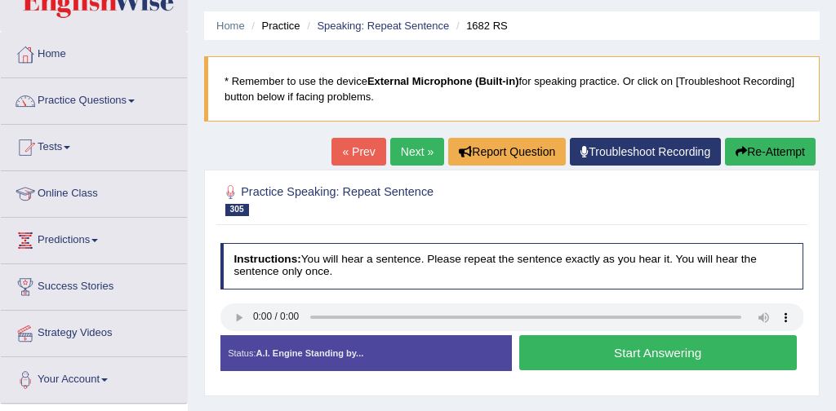
click at [620, 352] on button "Start Answering" at bounding box center [658, 353] width 278 height 35
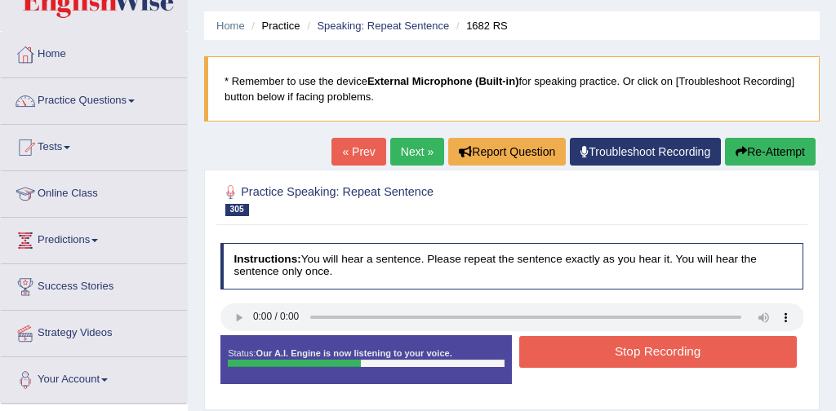
click at [626, 353] on button "Stop Recording" at bounding box center [658, 352] width 278 height 32
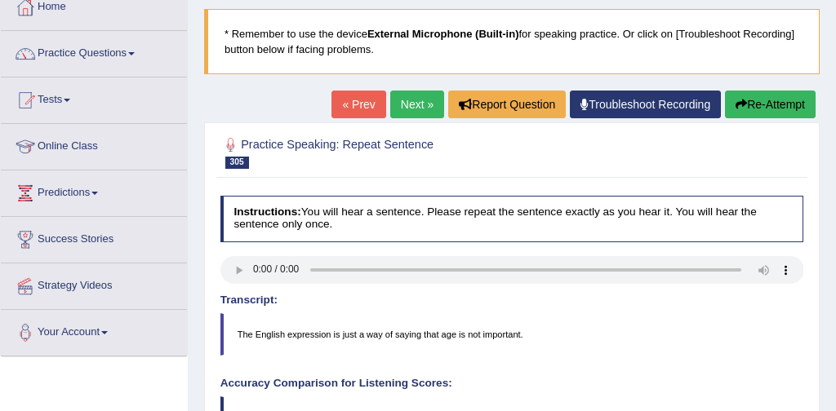
scroll to position [94, 0]
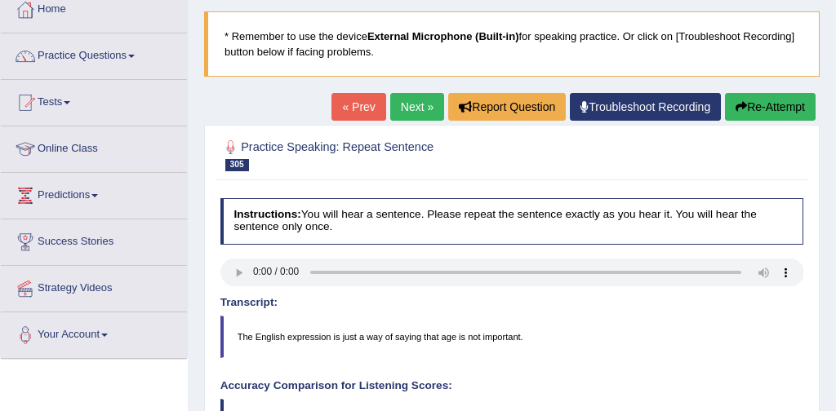
click at [405, 105] on link "Next »" at bounding box center [417, 107] width 54 height 28
